Goal: Check status: Check status

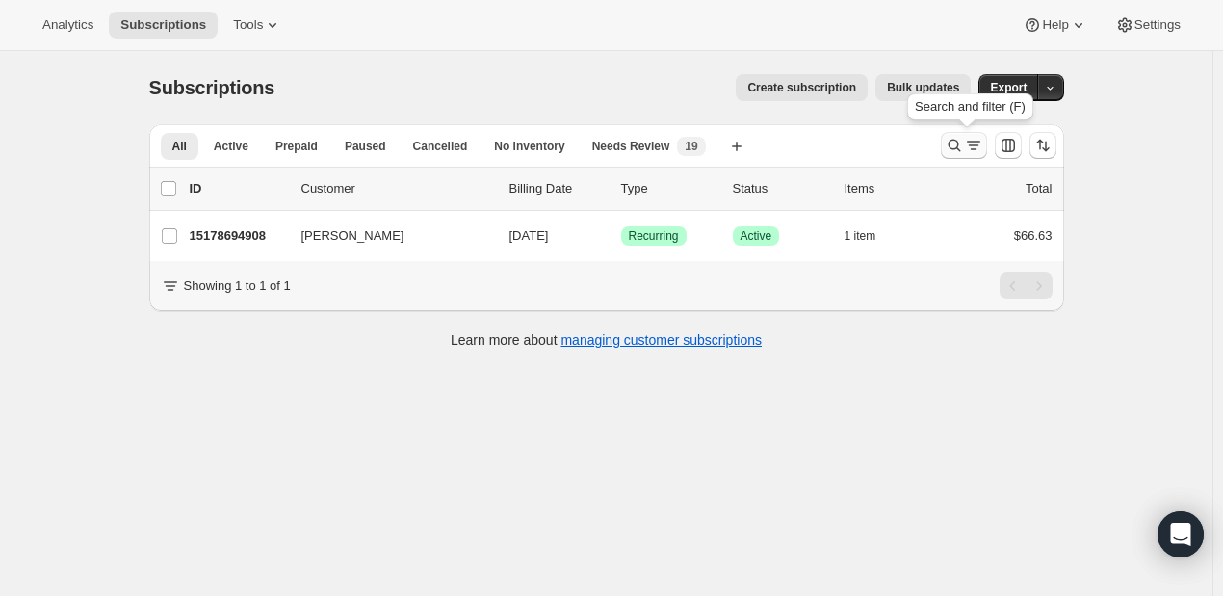
click at [967, 143] on icon "Search and filter results" at bounding box center [973, 145] width 19 height 19
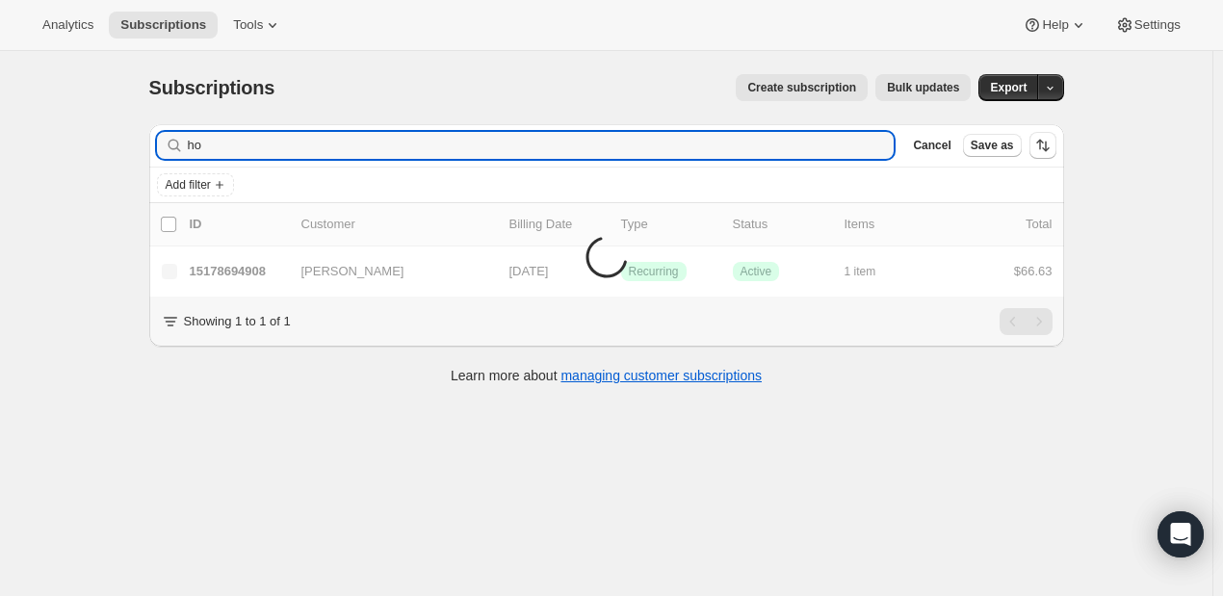
type input "h"
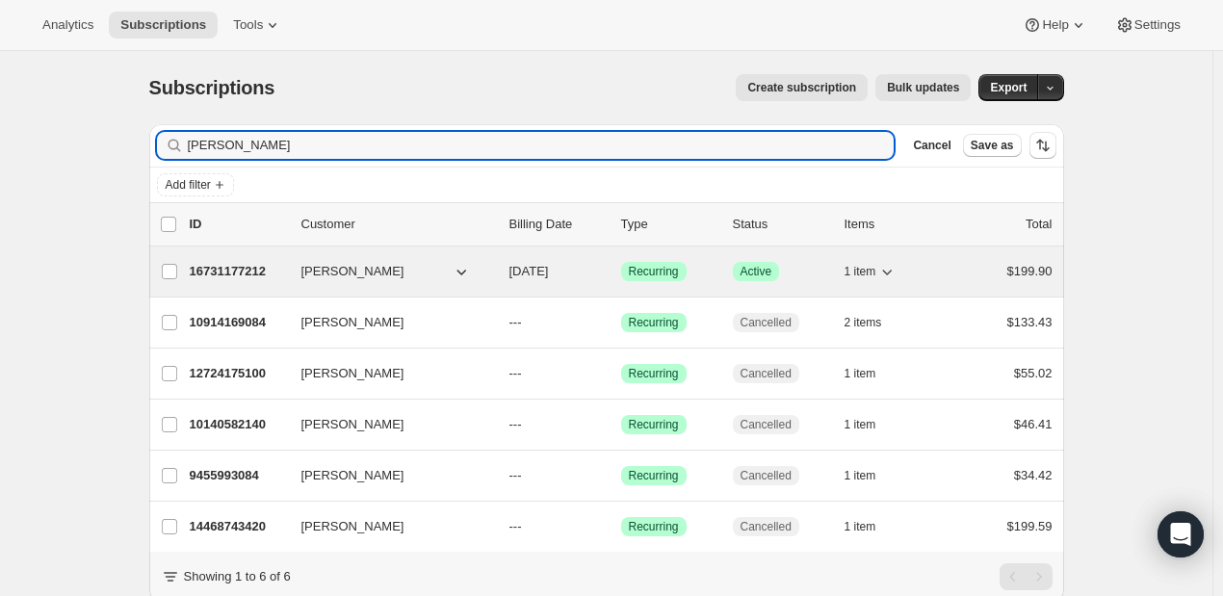
type input "[PERSON_NAME]"
click at [233, 278] on p "16731177212" at bounding box center [238, 271] width 96 height 19
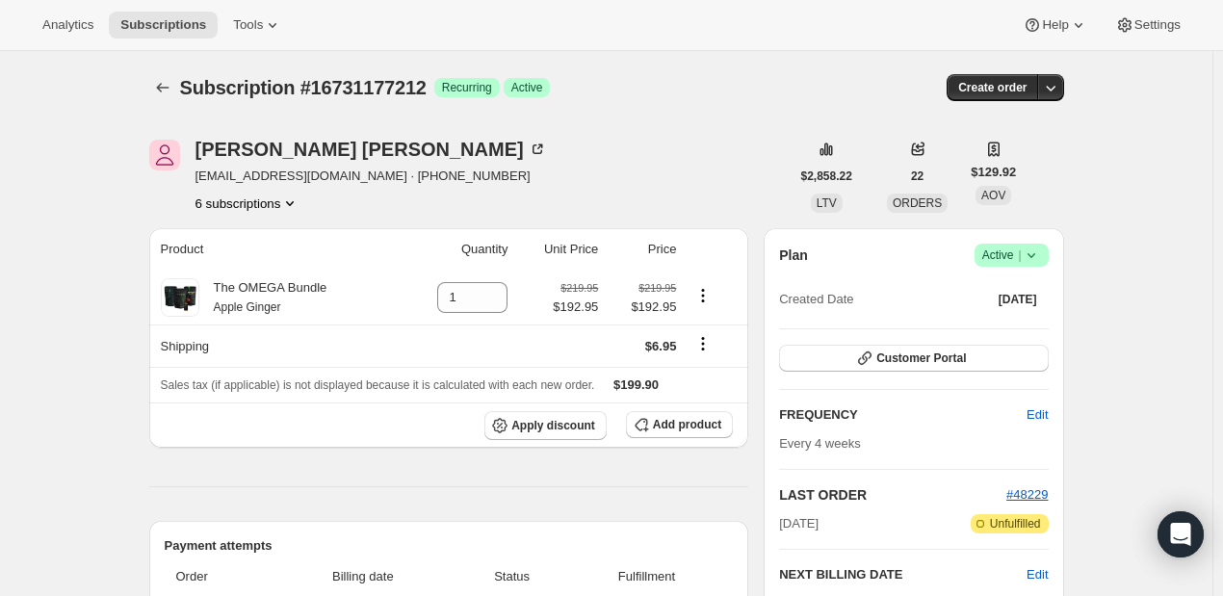
click at [157, 102] on div "Subscription #16731177212. This page is ready Subscription #16731177212 Success…" at bounding box center [606, 87] width 915 height 73
click at [159, 91] on icon "Subscriptions" at bounding box center [162, 87] width 19 height 19
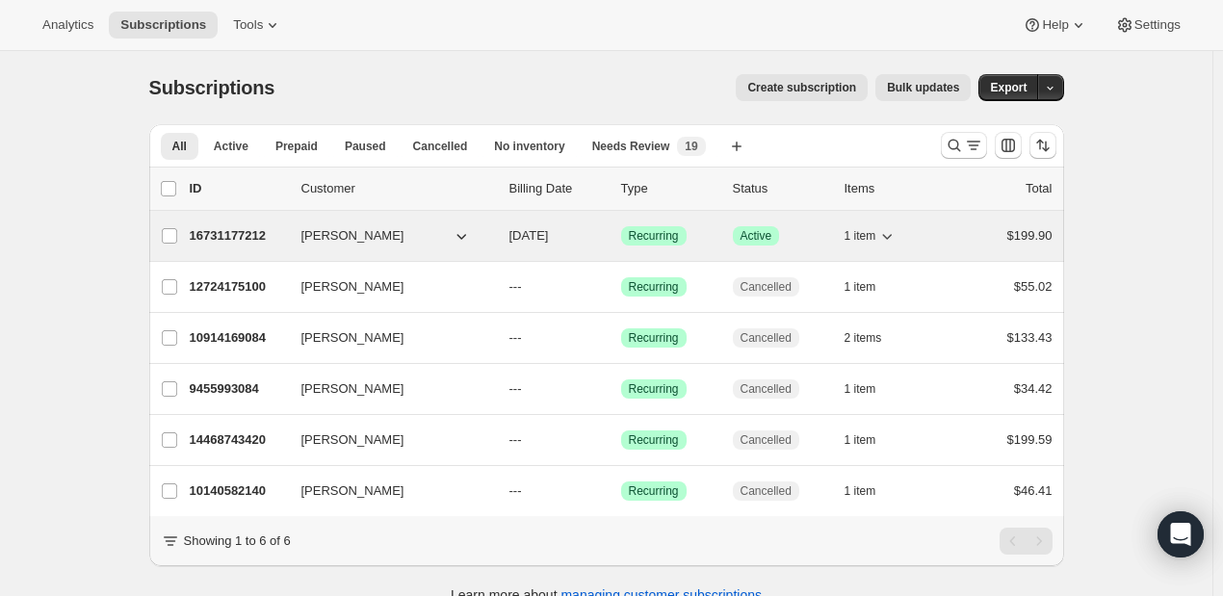
click at [238, 243] on p "16731177212" at bounding box center [238, 235] width 96 height 19
